Goal: Communication & Community: Answer question/provide support

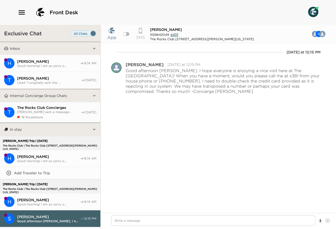
scroll to position [61, 0]
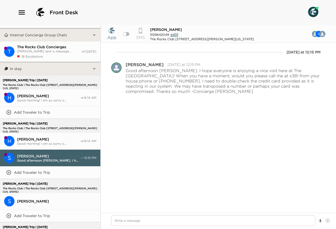
click at [67, 99] on span "Good morning! I am so sorry o..." at bounding box center [48, 100] width 63 height 4
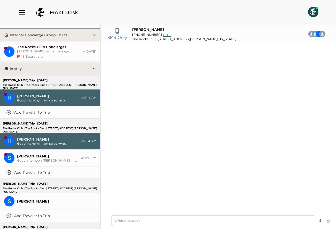
scroll to position [386, 0]
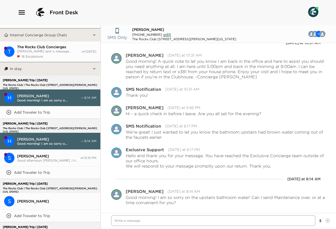
click at [131, 221] on textarea "Write a message" at bounding box center [213, 220] width 204 height 11
type textarea "x"
type textarea "H"
type textarea "x"
type textarea "Hi"
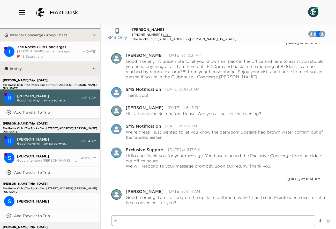
type textarea "x"
type textarea "Hi"
type textarea "x"
type textarea "Hi -"
type textarea "x"
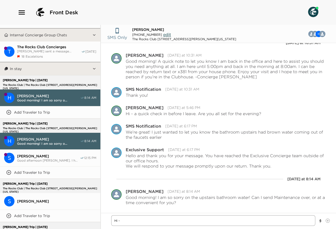
type textarea "Hi -"
type textarea "x"
type textarea "Hi - I"
type textarea "x"
type textarea "Hi - I"
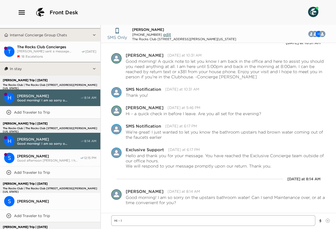
type textarea "x"
type textarea "Hi - I h"
type textarea "x"
type textarea "Hi - I ho"
type textarea "x"
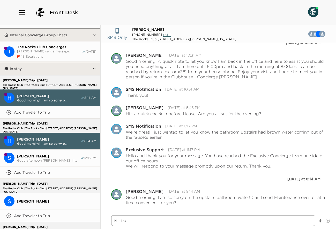
type textarea "Hi - I hop"
type textarea "x"
type textarea "Hi - I hope"
type textarea "x"
type textarea "Hi - I hope"
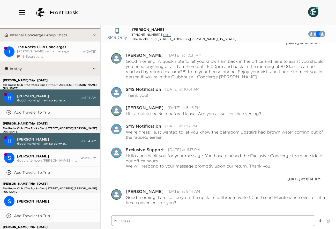
type textarea "x"
type textarea "Hi - I hope e"
type textarea "x"
type textarea "Hi - I hope ev"
type textarea "x"
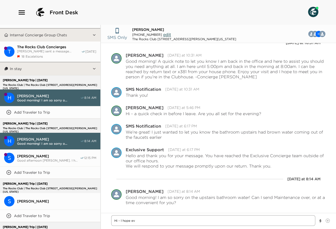
type textarea "Hi - I hope eve"
type textarea "x"
type textarea "Hi - I hope ever"
type textarea "x"
type textarea "Hi - I hope every"
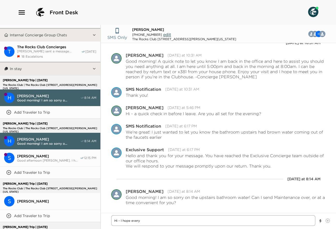
type textarea "x"
type textarea "Hi - I hope everyo"
type textarea "x"
type textarea "Hi - I hope everyon"
type textarea "x"
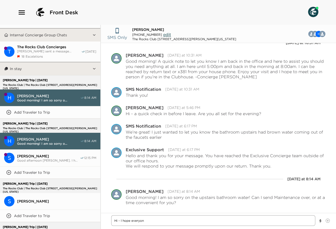
type textarea "Hi - I hope everyone"
type textarea "x"
type textarea "Hi - I hope everyone"
type textarea "x"
type textarea "Hi - I hope everyone i"
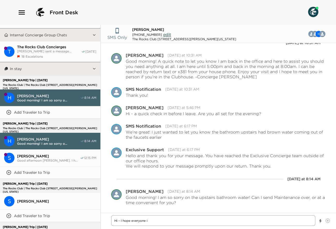
type textarea "x"
type textarea "Hi - I hope everyone is"
type textarea "x"
type textarea "Hi - I hope everyone is"
type textarea "x"
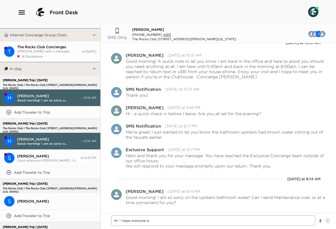
type textarea "Hi - I hope everyone is e"
type textarea "x"
type textarea "Hi - I hope everyone is en"
type textarea "x"
type textarea "Hi - I hope everyone is enj"
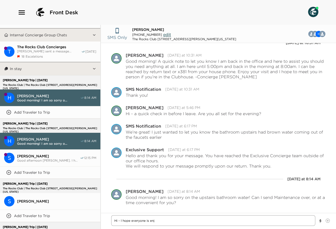
type textarea "x"
type textarea "Hi - I hope everyone is enjo"
type textarea "x"
type textarea "Hi - I hope everyone is enjoy"
type textarea "x"
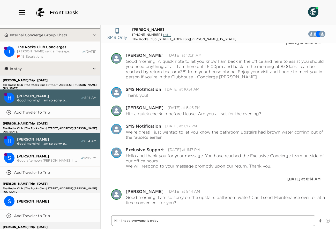
type textarea "Hi - I hope everyone is enjoyi"
type textarea "x"
type textarea "Hi - I hope everyone is enjoyin"
type textarea "x"
type textarea "Hi - I hope everyone is enjoying"
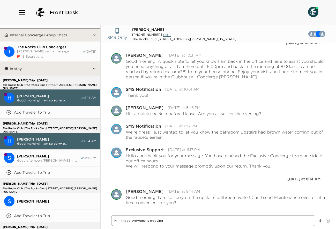
type textarea "x"
type textarea "Hi - I hope everyone is enjoying"
type textarea "x"
type textarea "Hi - I hope everyone is enjoying a"
type textarea "x"
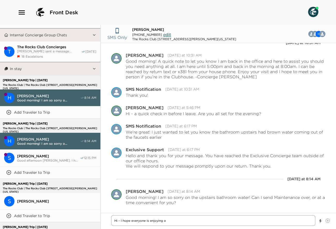
type textarea "Hi - I hope everyone is enjoying a"
type textarea "x"
type textarea "Hi - I hope everyone is enjoying a n"
type textarea "x"
type textarea "Hi - I hope everyone is enjoying a ni"
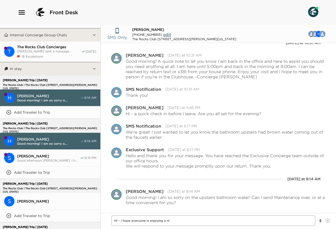
type textarea "x"
type textarea "Hi - I hope everyone is enjoying a nic"
type textarea "x"
type textarea "Hi - I hope everyone is enjoying a nice"
type textarea "x"
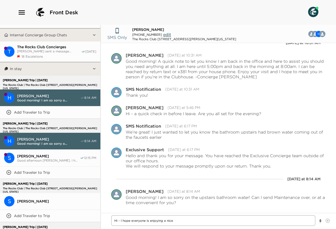
type textarea "Hi - I hope everyone is enjoying a nice"
type textarea "x"
type textarea "Hi - I hope everyone is enjoying a nice a"
type textarea "x"
type textarea "Hi - I hope everyone is enjoying a nice af"
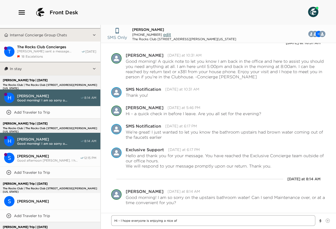
type textarea "x"
type textarea "Hi - I hope everyone is enjoying a nice aft"
type textarea "x"
type textarea "Hi - I hope everyone is enjoying a nice afte"
type textarea "x"
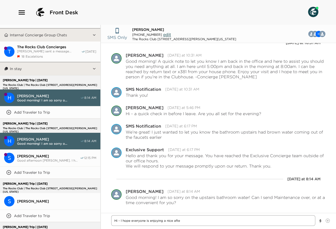
type textarea "Hi - I hope everyone is enjoying a nice after"
type textarea "x"
type textarea "Hi - I hope everyone is enjoying a nice afterf"
type textarea "x"
type textarea "Hi - I hope everyone is enjoying a nice afterfn"
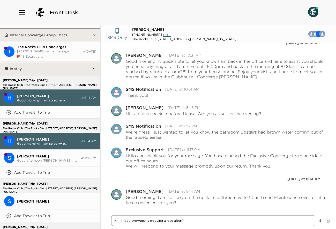
type textarea "x"
type textarea "Hi - I hope everyone is enjoying a nice afterfno"
type textarea "x"
type textarea "Hi - I hope everyone is enjoying a nice afterfnoo"
type textarea "x"
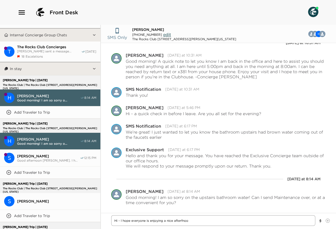
type textarea "Hi - I hope everyone is enjoying a nice afterfno"
type textarea "x"
type textarea "Hi - I hope everyone is enjoying a nice afterfn"
type textarea "x"
type textarea "Hi - I hope everyone is enjoying a nice afterf"
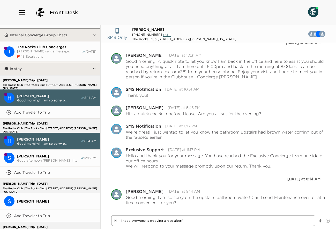
type textarea "x"
type textarea "Hi - I hope everyone is enjoying a nice after"
type textarea "x"
type textarea "Hi - I hope everyone is enjoying a nice aftern"
type textarea "x"
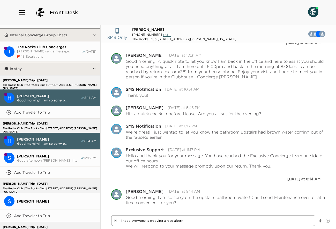
type textarea "Hi - I hope everyone is enjoying a nice afterno"
type textarea "x"
type textarea "Hi - I hope everyone is enjoying a nice afternoo"
type textarea "x"
type textarea "Hi - I hope everyone is enjoying a nice afternoon"
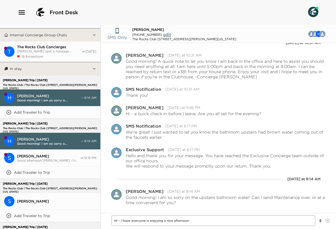
type textarea "x"
type textarea "Hi - I hope everyone is enjoying a nice afternoon!"
type textarea "x"
type textarea "Hi - I hope everyone is enjoying a nice afternoon!"
type textarea "x"
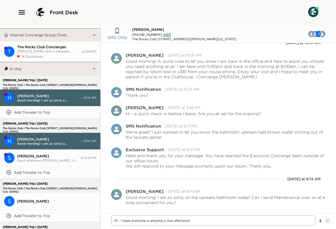
type textarea "Hi - I hope everyone is enjoying a nice afternoon!"
type textarea "x"
type textarea "Hi - I hope everyone is enjoying a nice afternoon! I"
type textarea "x"
type textarea "Hi - I hope everyone is enjoying a nice afternoon! I"
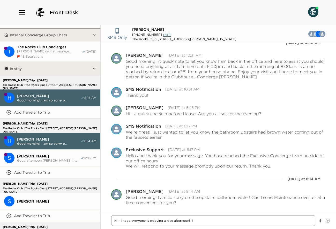
type textarea "x"
type textarea "Hi - I hope everyone is enjoying a nice afternoon! I s"
type textarea "x"
type textarea "Hi - I hope everyone is enjoying a nice afternoon! I se"
type textarea "x"
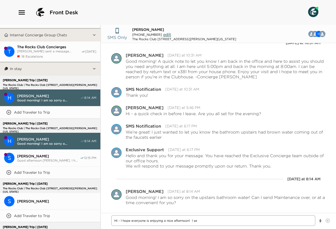
type textarea "Hi - I hope everyone is enjoying a nice afternoon! I sen"
type textarea "x"
type textarea "Hi - I hope everyone is enjoying a nice afternoon! I sent"
type textarea "x"
type textarea "Hi - I hope everyone is enjoying a nice afternoon! I sent"
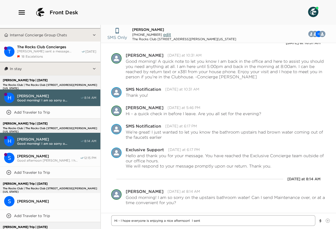
type textarea "x"
type textarea "Hi - I hope everyone is enjoying a nice afternoon! I sent a"
type textarea "x"
type textarea "Hi - I hope everyone is enjoying a nice afternoon! I sent a"
type textarea "x"
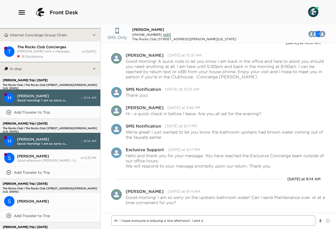
type textarea "Hi - I hope everyone is enjoying a nice afternoon! I sent a m"
type textarea "x"
type textarea "Hi - I hope everyone is enjoying a nice afternoon! I sent a me"
type textarea "x"
type textarea "Hi - I hope everyone is enjoying a nice afternoon! I sent a mes"
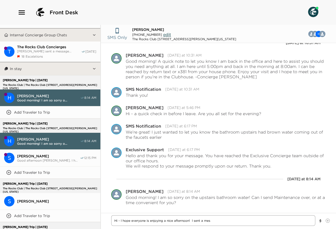
type textarea "x"
type textarea "Hi - I hope everyone is enjoying a nice afternoon! I sent a mess"
type textarea "x"
type textarea "Hi - I hope everyone is enjoying a nice afternoon! I sent a messa"
type textarea "x"
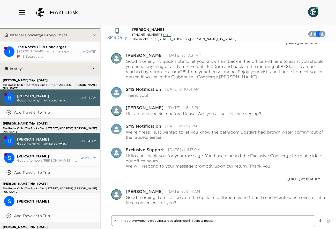
type textarea "Hi - I hope everyone is enjoying a nice afternoon! I sent a messag"
type textarea "x"
type textarea "Hi - I hope everyone is enjoying a nice afternoon! I sent a message"
type textarea "x"
type textarea "Hi - I hope everyone is enjoying a nice afternoon! I sent a message"
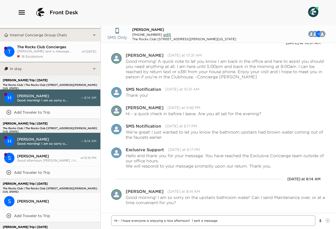
type textarea "x"
type textarea "Hi - I hope everyone is enjoying a nice afternoon! I sent a message t"
type textarea "x"
type textarea "Hi - I hope everyone is enjoying a nice afternoon! I sent a message to"
type textarea "x"
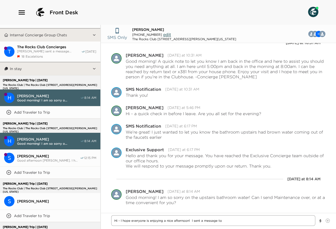
type textarea "Hi - I hope everyone is enjoying a nice afternoon! I sent a message to"
type textarea "x"
type textarea "Hi - I hope everyone is enjoying a nice afternoon! I sent a message to M"
type textarea "x"
type textarea "Hi - I hope everyone is enjoying a nice afternoon! I sent a message to Mr"
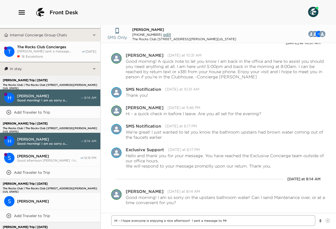
type textarea "x"
type textarea "Hi - I hope everyone is enjoying a nice afternoon! I sent a message to Mr."
type textarea "x"
type textarea "Hi - I hope everyone is enjoying a nice afternoon! I sent a message to Mr."
type textarea "x"
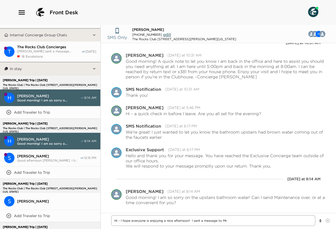
type textarea "Hi - I hope everyone is enjoying a nice afternoon! I sent a message to Mr. B"
type textarea "x"
type textarea "Hi - I hope everyone is enjoying a nice afternoon! I sent a message to Mr. By"
type textarea "x"
type textarea "Hi - I hope everyone is enjoying a nice afternoon! I sent a message to Mr. Byr"
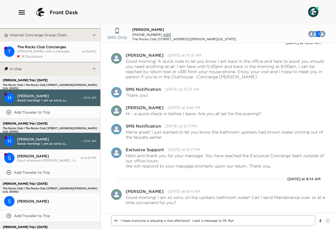
type textarea "x"
type textarea "Hi - I hope everyone is enjoying a nice afternoon! I sent a message to [PERSON_…"
type textarea "x"
type textarea "Hi - I hope everyone is enjoying a nice afternoon! I sent a message to Mr. Byrnm"
type textarea "x"
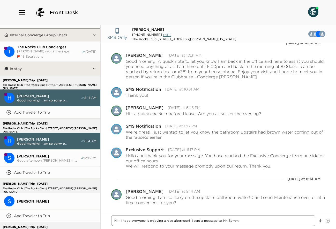
type textarea "Hi - I hope everyone is enjoying a nice afternoon! I sent a message to Mr. Byrn…"
type textarea "x"
type textarea "Hi - I hope everyone is enjoying a nice afternoon! I sent a message to Mr. Byrnm"
type textarea "x"
type textarea "Hi - I hope everyone is enjoying a nice afternoon! I sent a message to [PERSON_…"
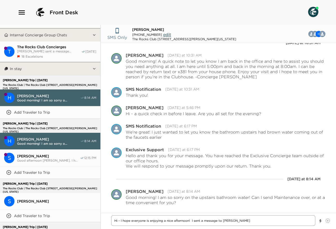
type textarea "x"
type textarea "Hi - I hope everyone is enjoying a nice afternoon! I sent a message to [PERSON_…"
type textarea "x"
type textarea "Hi - I hope everyone is enjoying a nice afternoon! I sent a message to [PERSON_…"
type textarea "x"
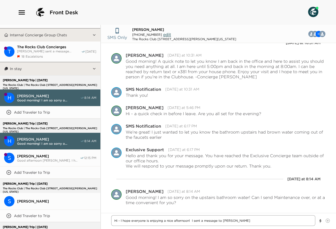
type textarea "Hi - I hope everyone is enjoying a nice afternoon! I sent a message to [PERSON_…"
type textarea "x"
type textarea "Hi - I hope everyone is enjoying a nice afternoon! I sent a message to [PERSON_…"
type textarea "x"
type textarea "Hi - I hope everyone is enjoying a nice afternoon! I sent a message to [PERSON_…"
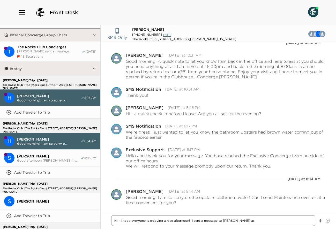
type textarea "x"
type textarea "Hi - I hope everyone is enjoying a nice afternoon! I sent a message to [PERSON_…"
type textarea "x"
type textarea "Hi - I hope everyone is enjoying a nice afternoon! I sent a message to [PERSON_…"
type textarea "x"
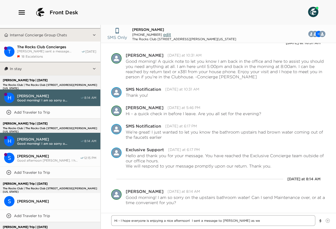
type textarea "Hi - I hope everyone is enjoying a nice afternoon! I sent a message to [PERSON_…"
